Goal: Task Accomplishment & Management: Use online tool/utility

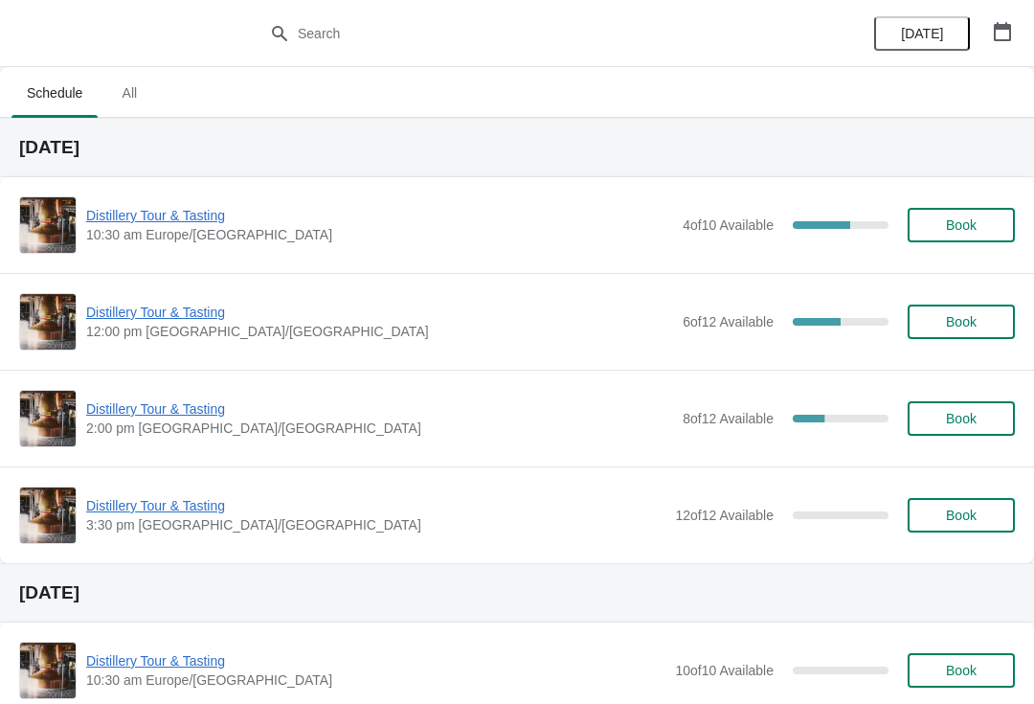
click at [197, 306] on span "Distillery Tour & Tasting" at bounding box center [379, 312] width 587 height 19
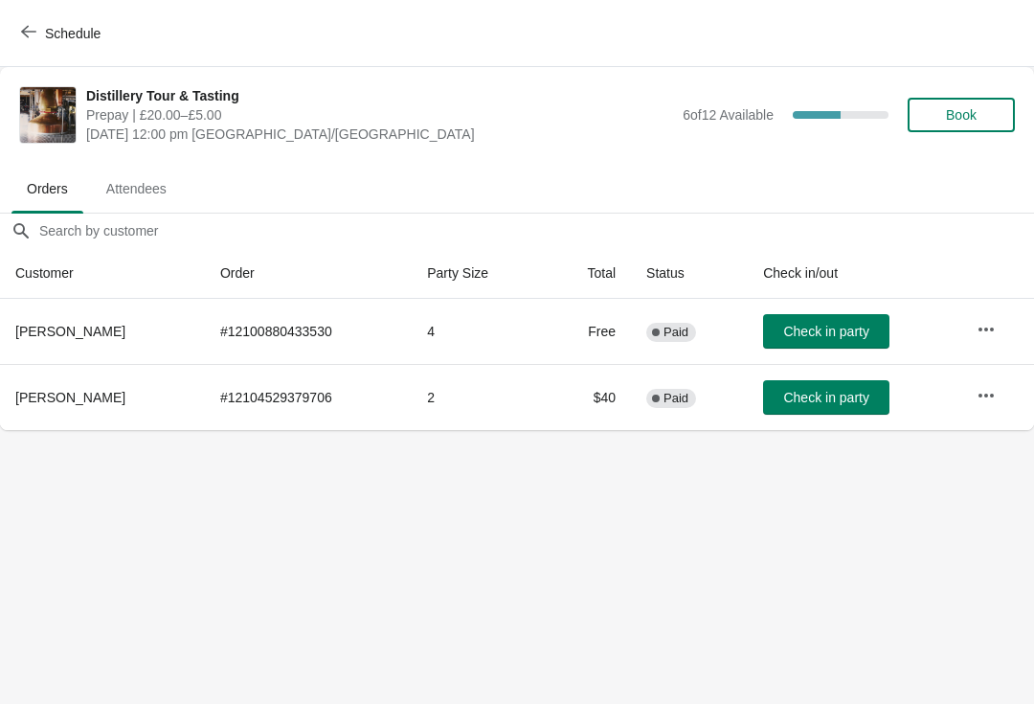
click at [842, 394] on span "Check in party" at bounding box center [826, 397] width 85 height 15
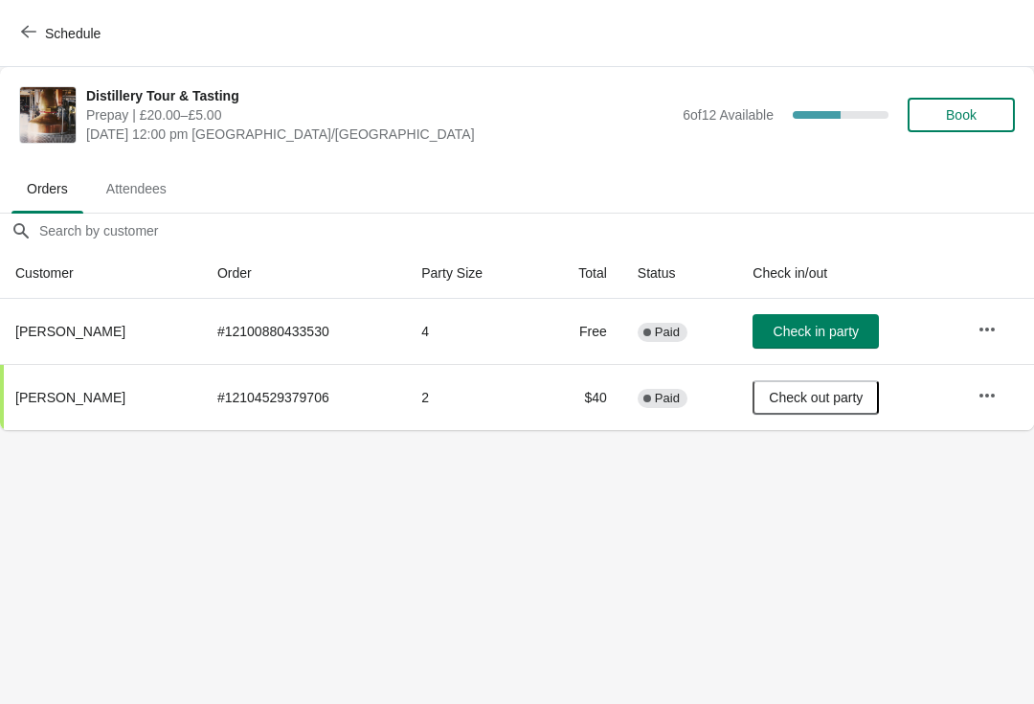
scroll to position [0, 1]
click at [994, 329] on icon "button" at bounding box center [986, 329] width 15 height 4
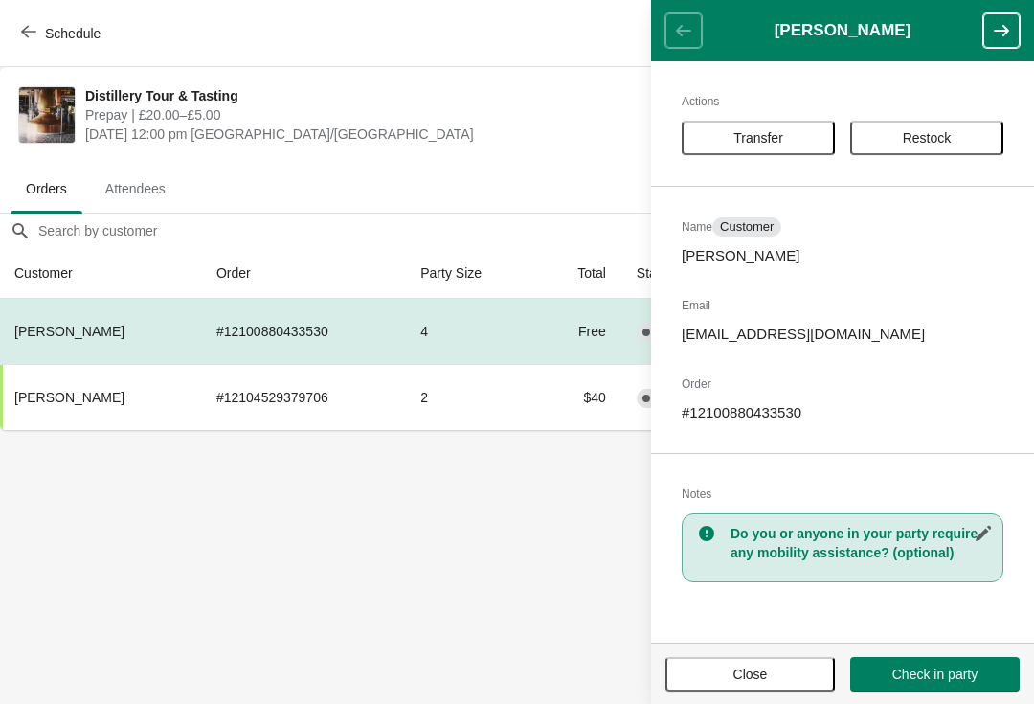
click at [768, 667] on span "Close" at bounding box center [751, 674] width 34 height 15
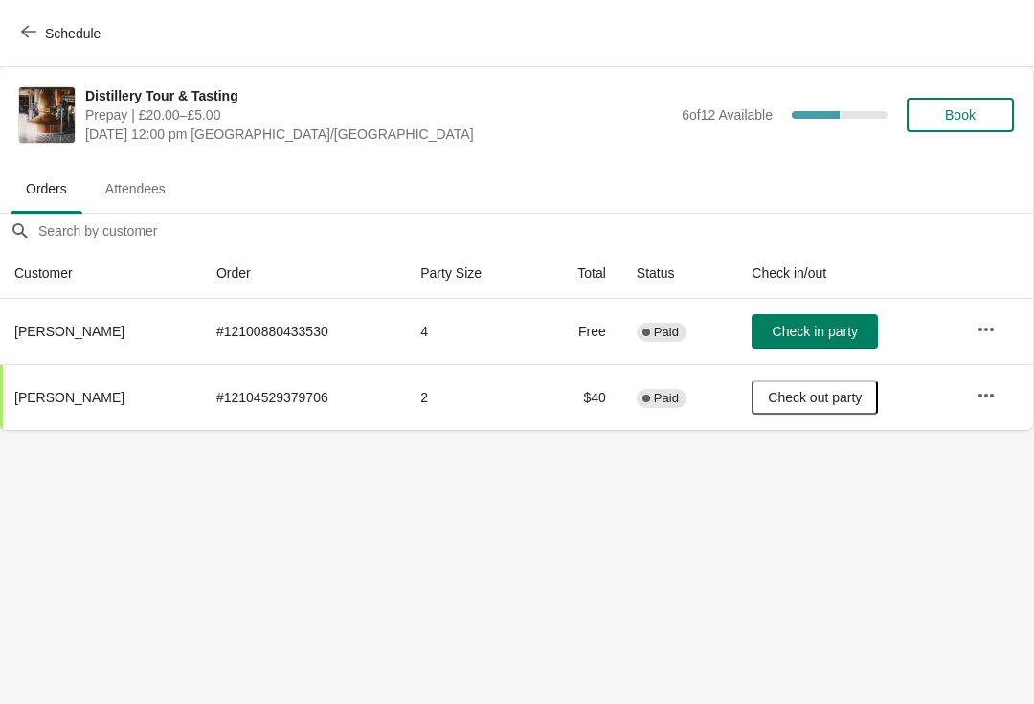
click at [830, 324] on span "Check in party" at bounding box center [815, 331] width 85 height 15
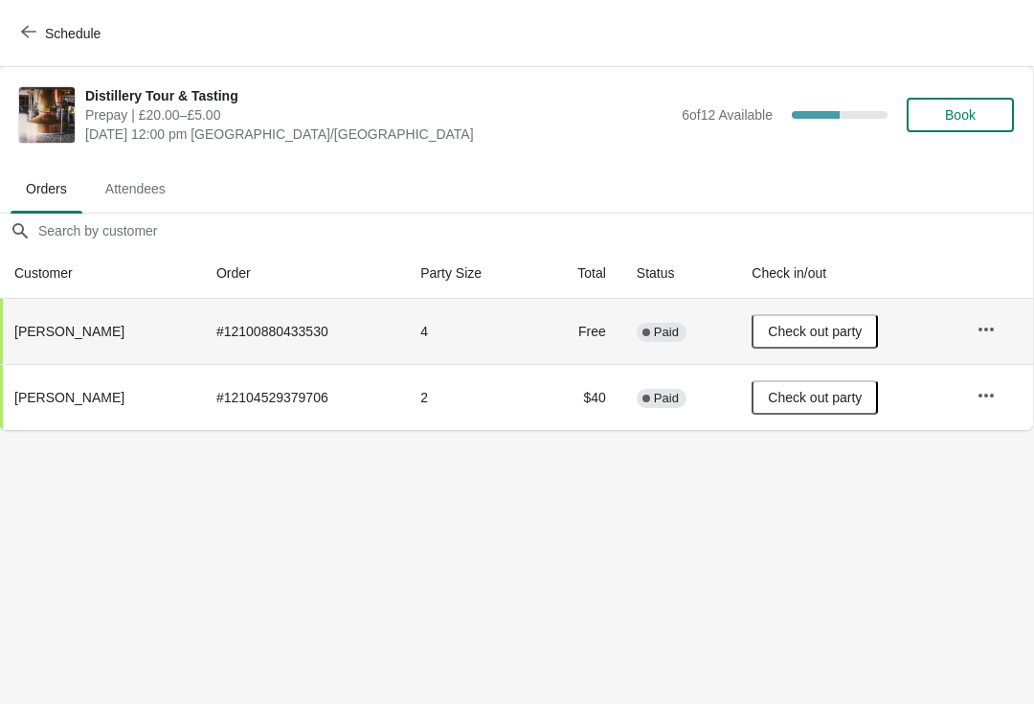
click at [20, 30] on button "Schedule" at bounding box center [63, 33] width 106 height 34
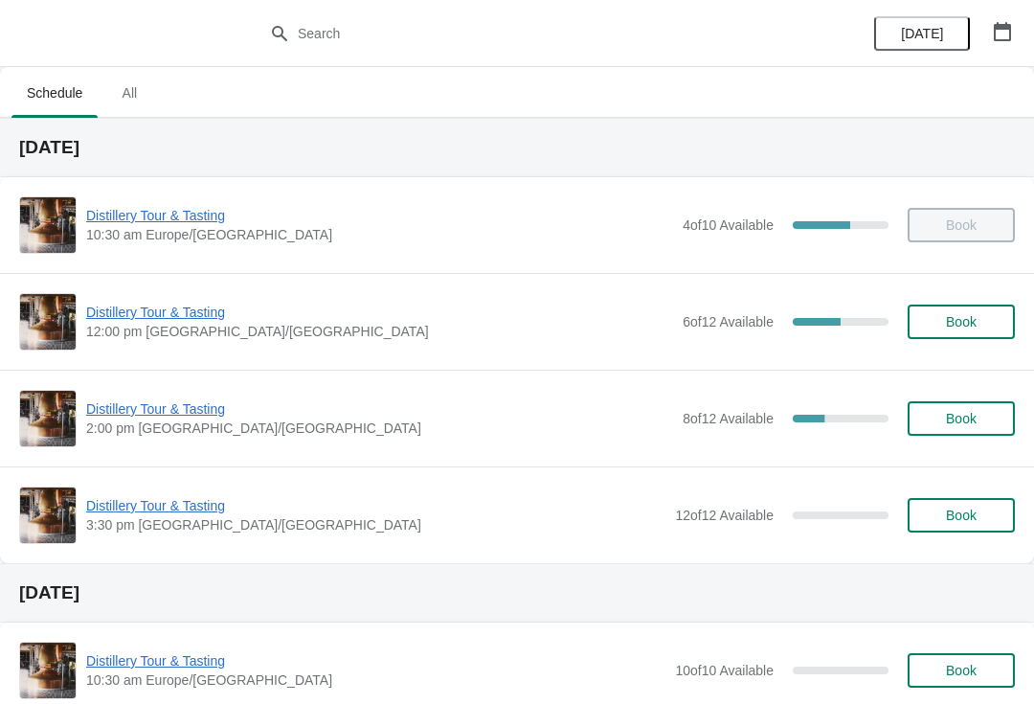
click at [170, 320] on span "Distillery Tour & Tasting" at bounding box center [379, 312] width 587 height 19
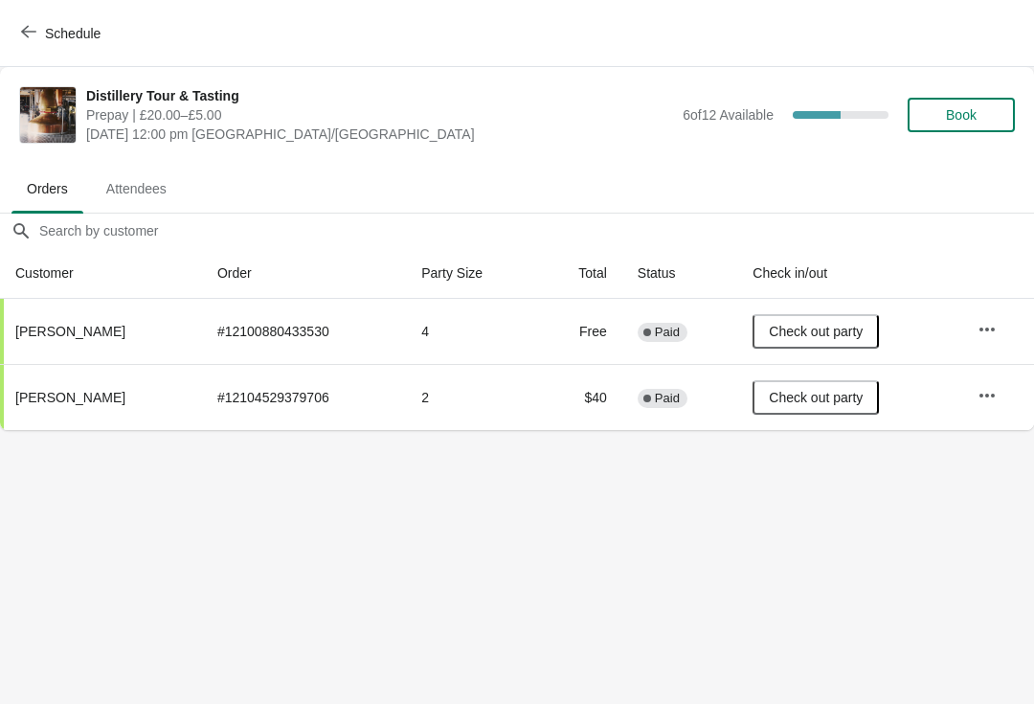
click at [24, 32] on icon "button" at bounding box center [28, 32] width 15 height 12
